Goal: Task Accomplishment & Management: Use online tool/utility

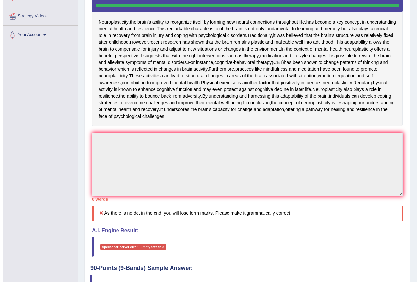
scroll to position [6, 0]
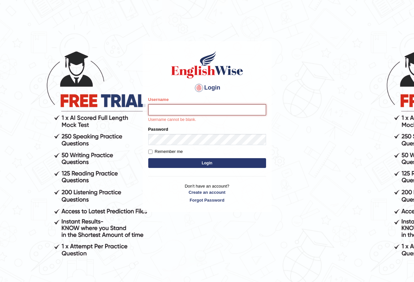
click at [157, 113] on input "Username" at bounding box center [207, 109] width 118 height 11
type input "NancyN"
